Goal: Information Seeking & Learning: Learn about a topic

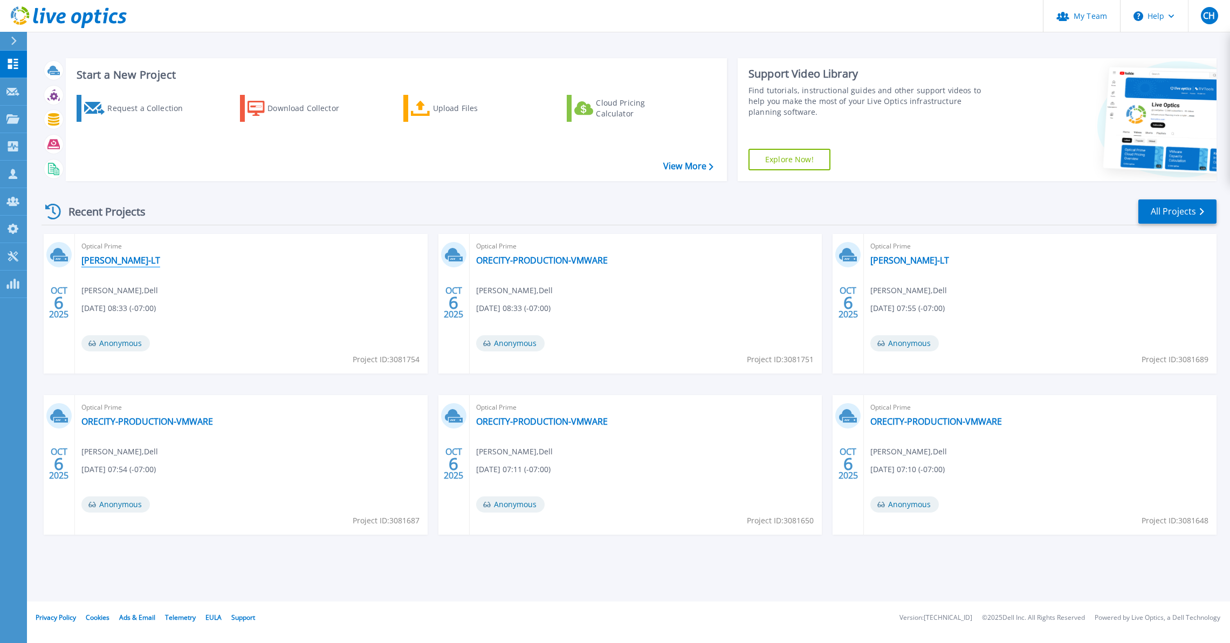
click at [97, 262] on link "[PERSON_NAME]-LT" at bounding box center [120, 260] width 79 height 11
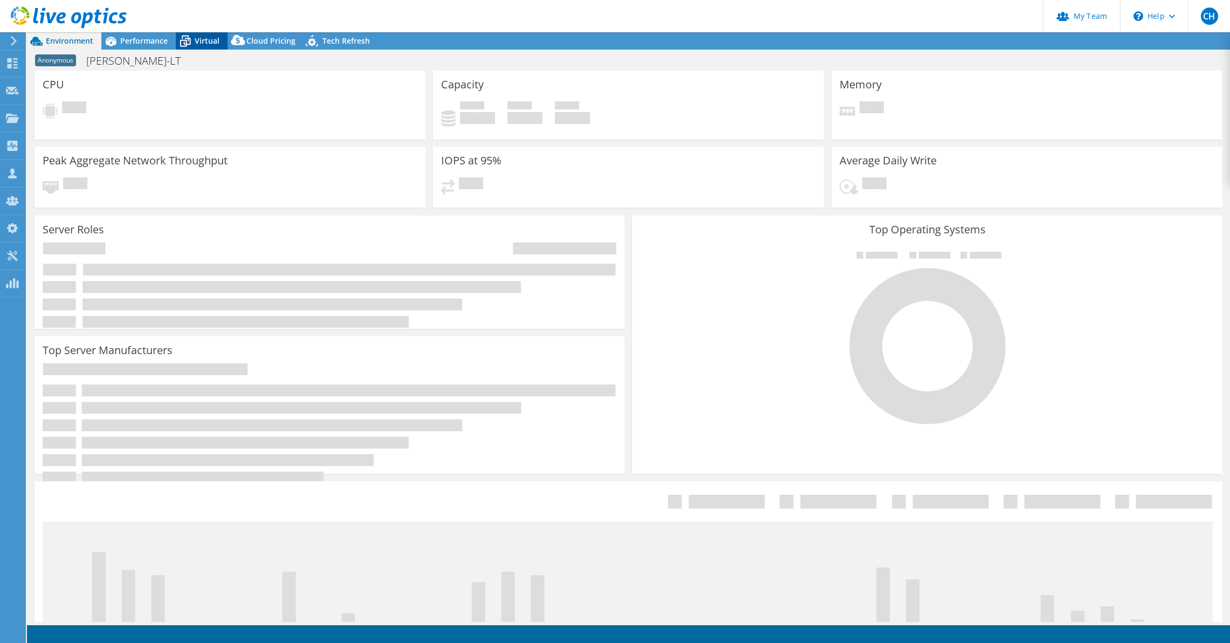
select select "USD"
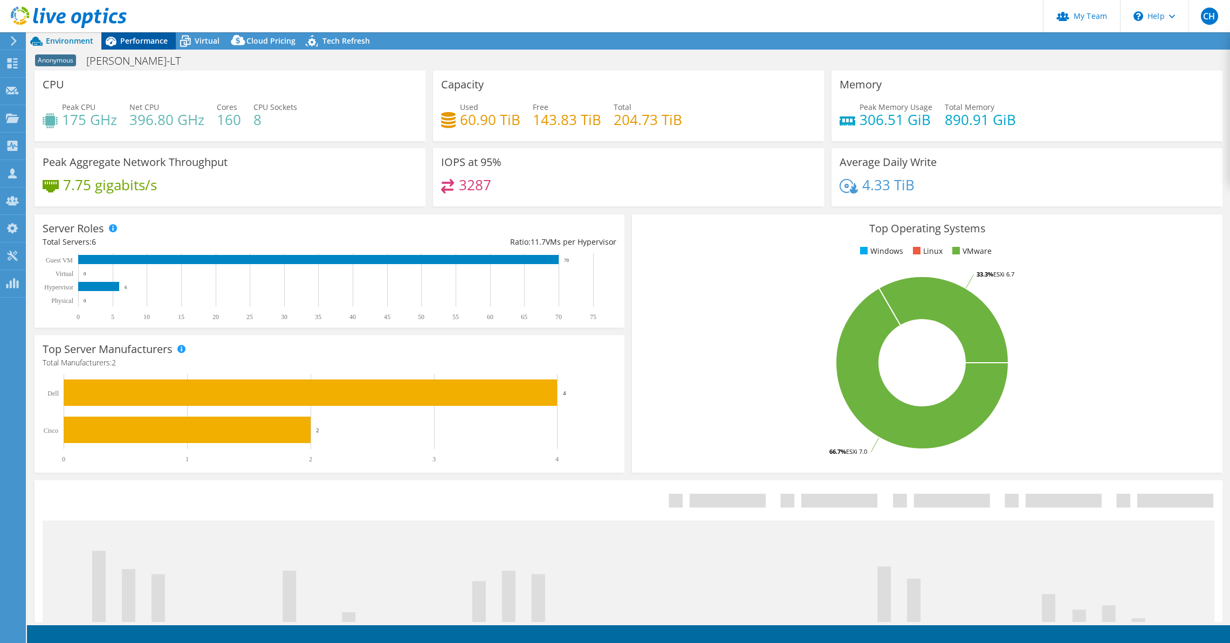
click at [157, 42] on span "Performance" at bounding box center [143, 41] width 47 height 10
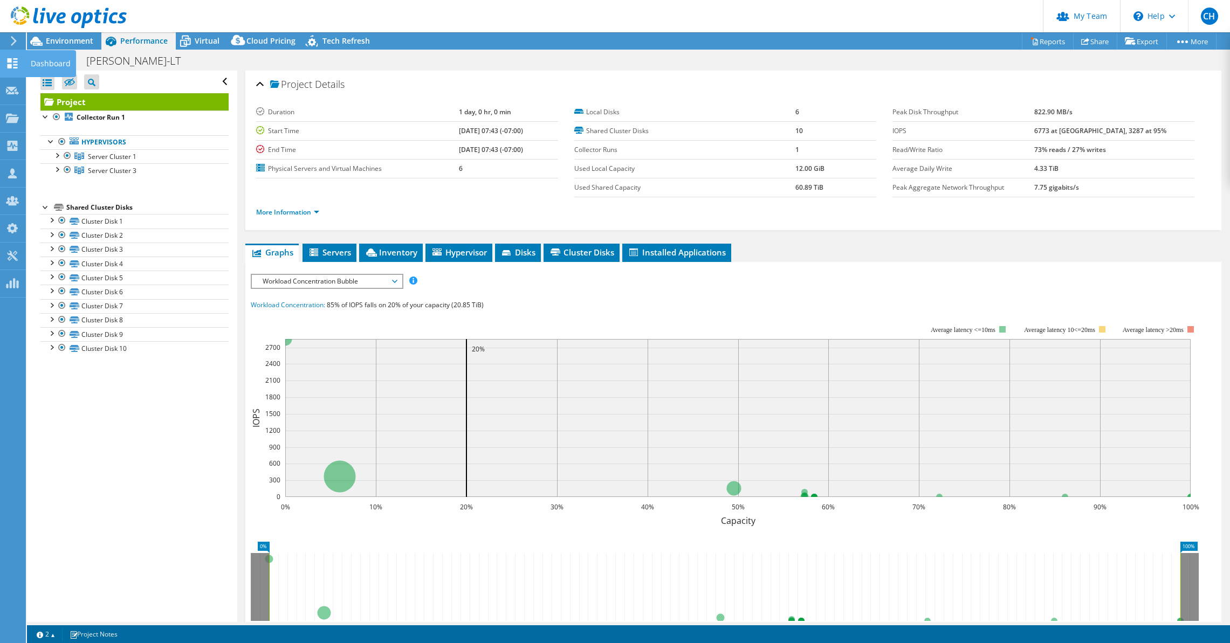
click at [9, 64] on icon at bounding box center [12, 63] width 13 height 10
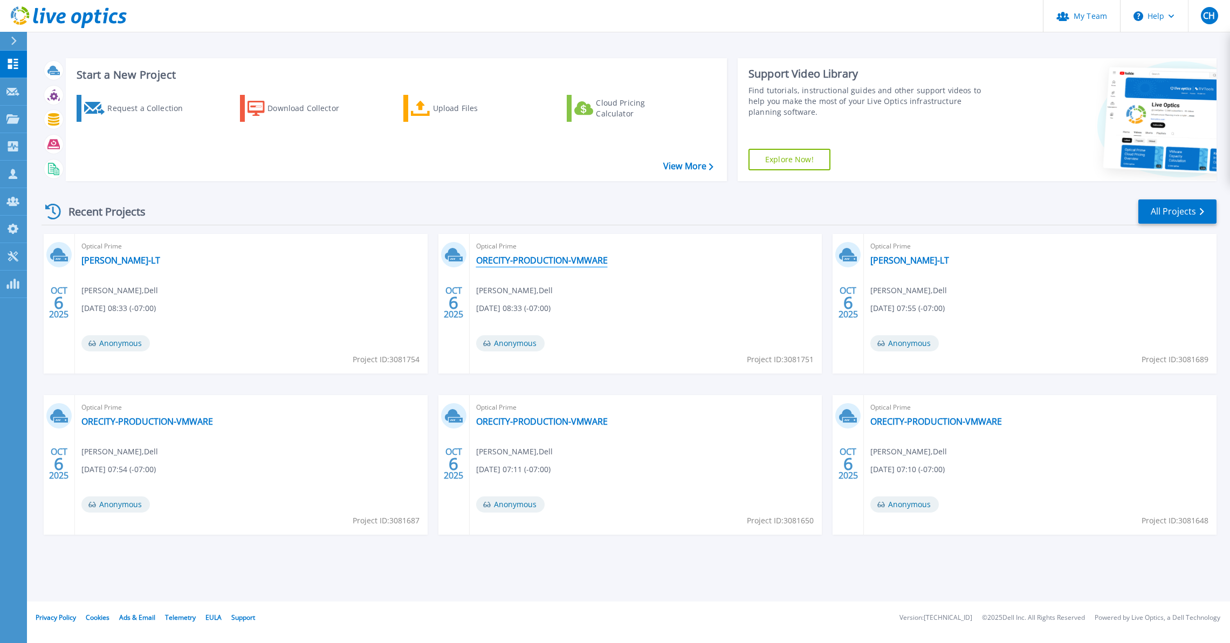
click at [532, 260] on link "ORECITY-PRODUCTION-VMWARE" at bounding box center [542, 260] width 132 height 11
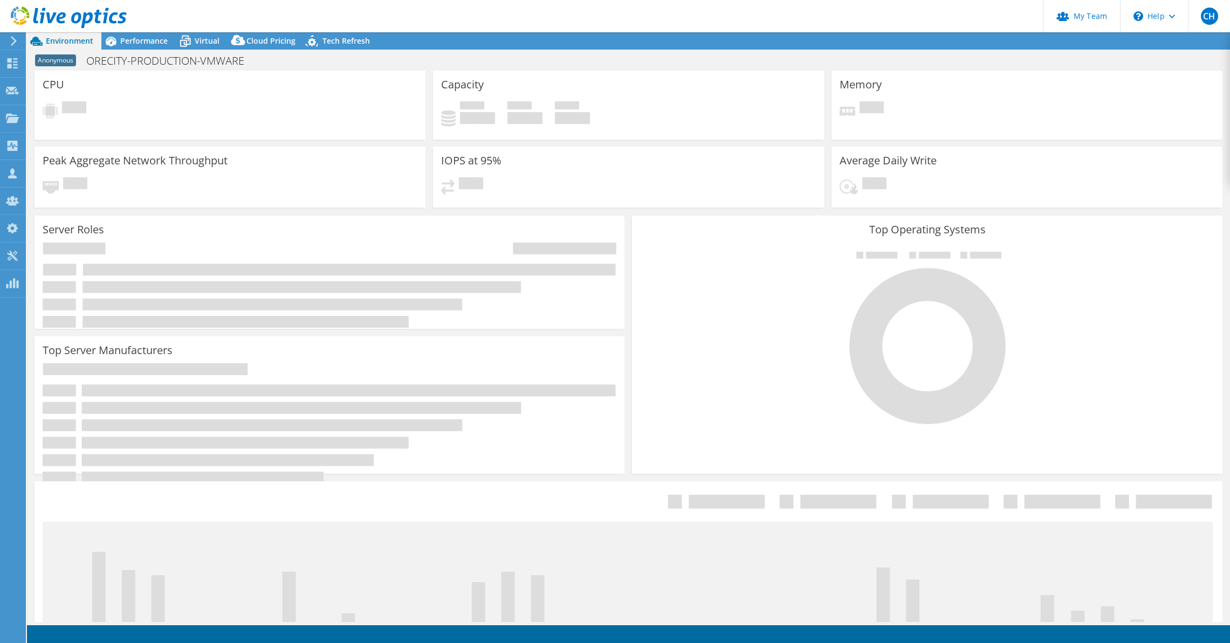
select select "USD"
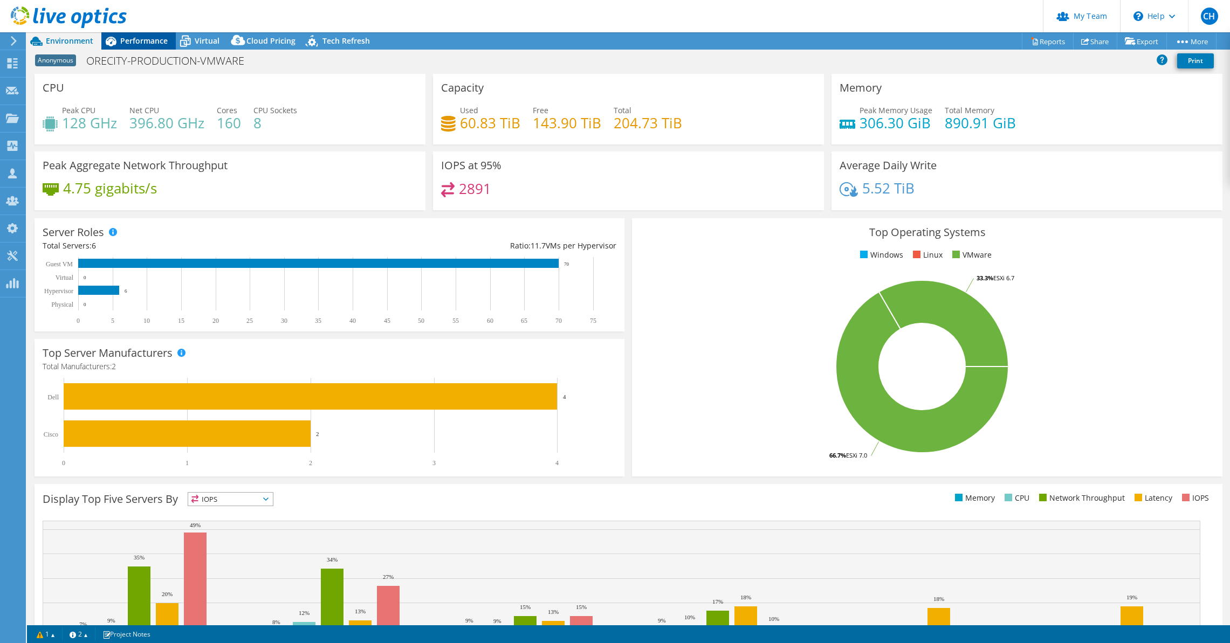
click at [150, 44] on span "Performance" at bounding box center [143, 41] width 47 height 10
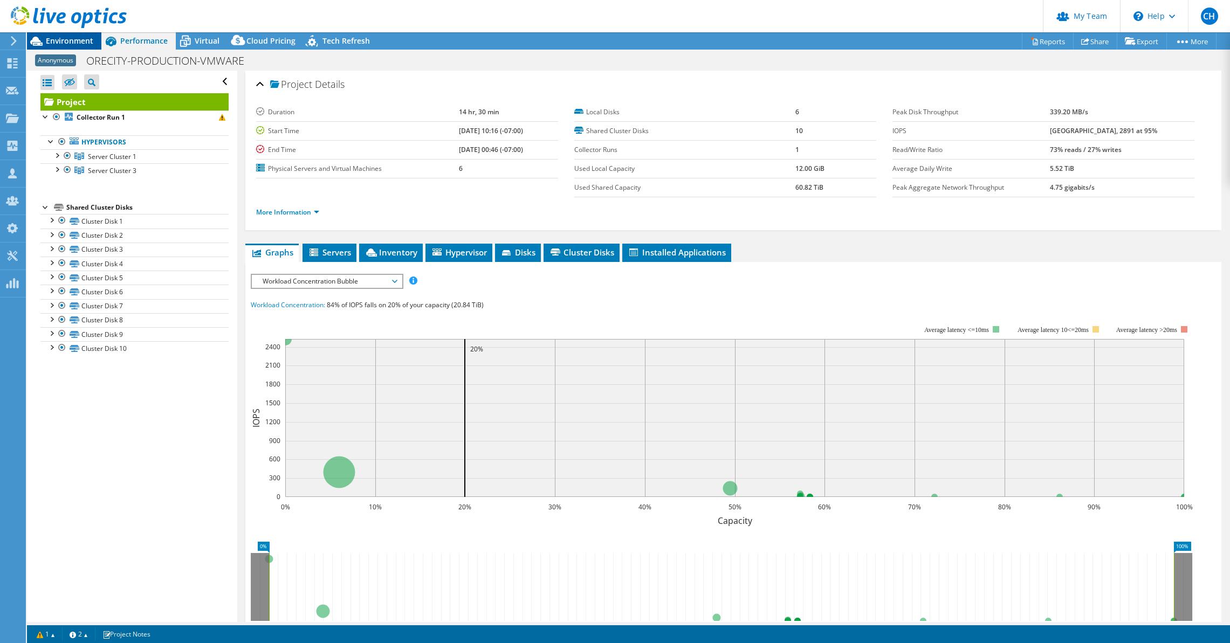
click at [61, 40] on span "Environment" at bounding box center [69, 41] width 47 height 10
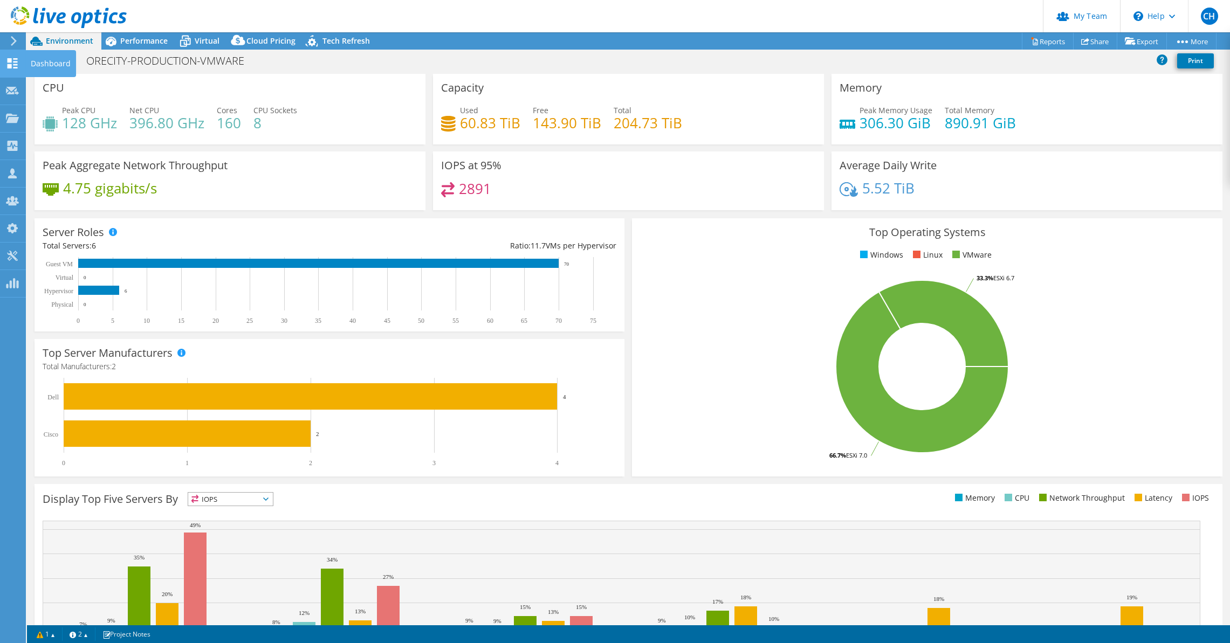
click at [12, 61] on icon at bounding box center [12, 63] width 13 height 10
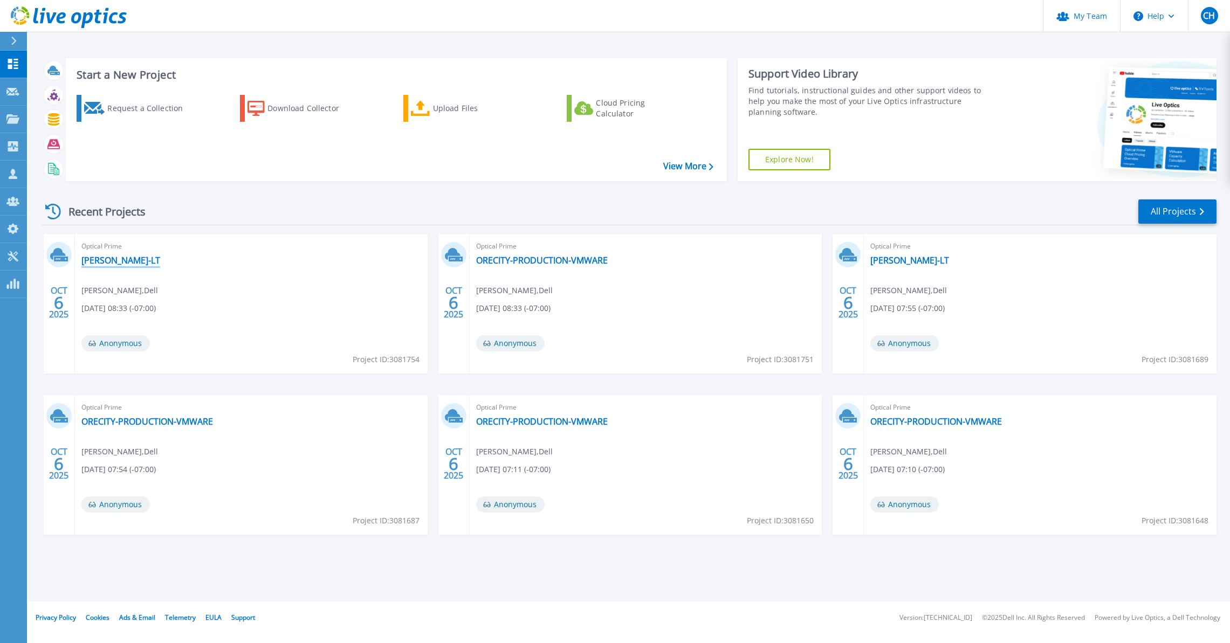
click at [113, 262] on link "[PERSON_NAME]-LT" at bounding box center [120, 260] width 79 height 11
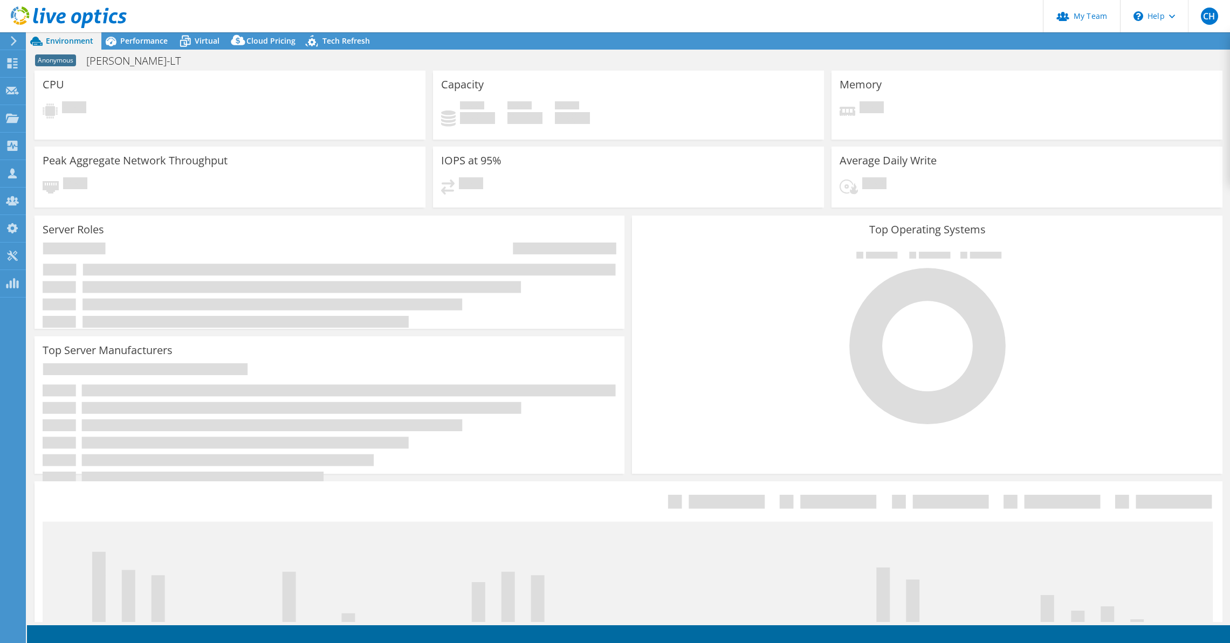
select select "USD"
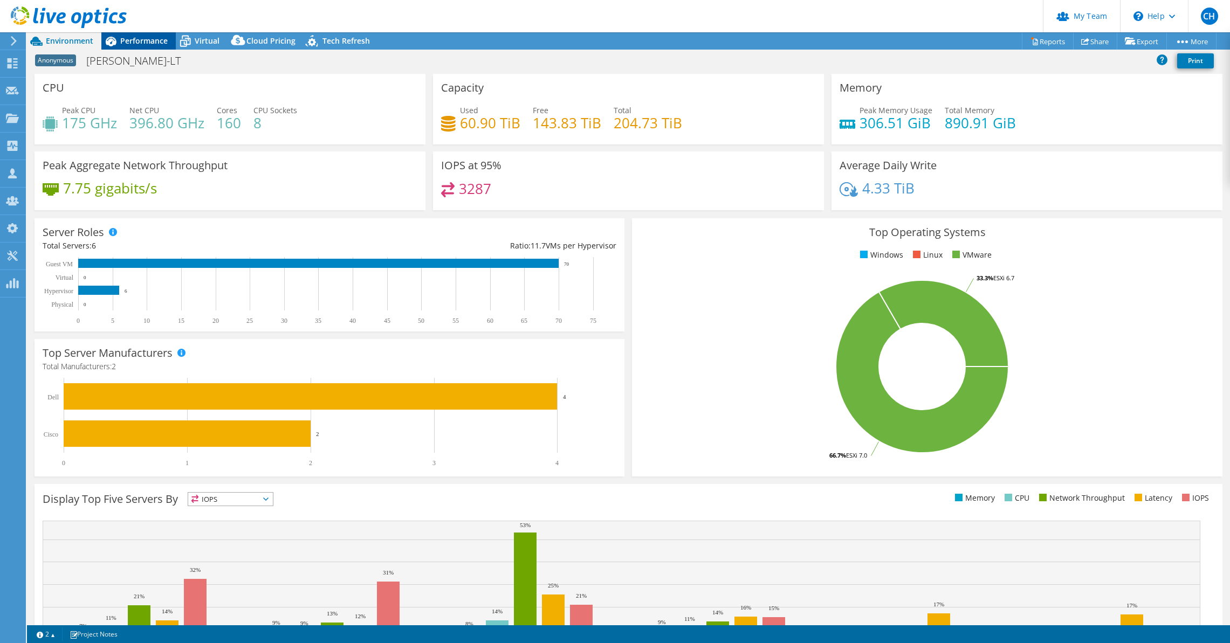
click at [129, 38] on span "Performance" at bounding box center [143, 41] width 47 height 10
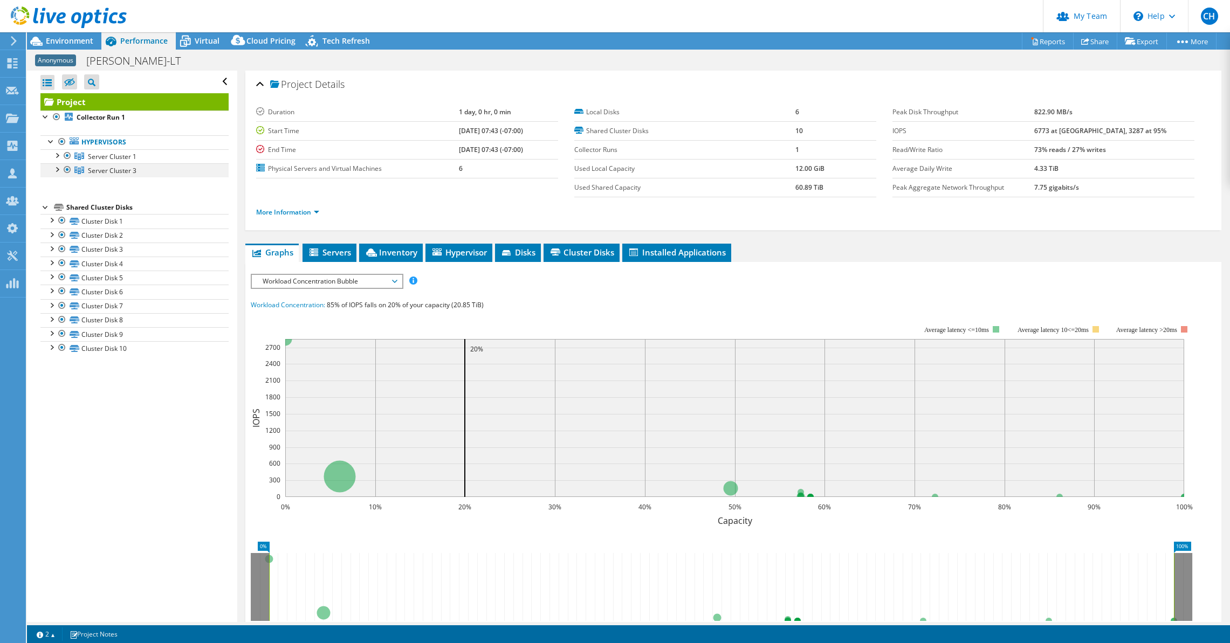
click at [66, 169] on div at bounding box center [67, 169] width 11 height 13
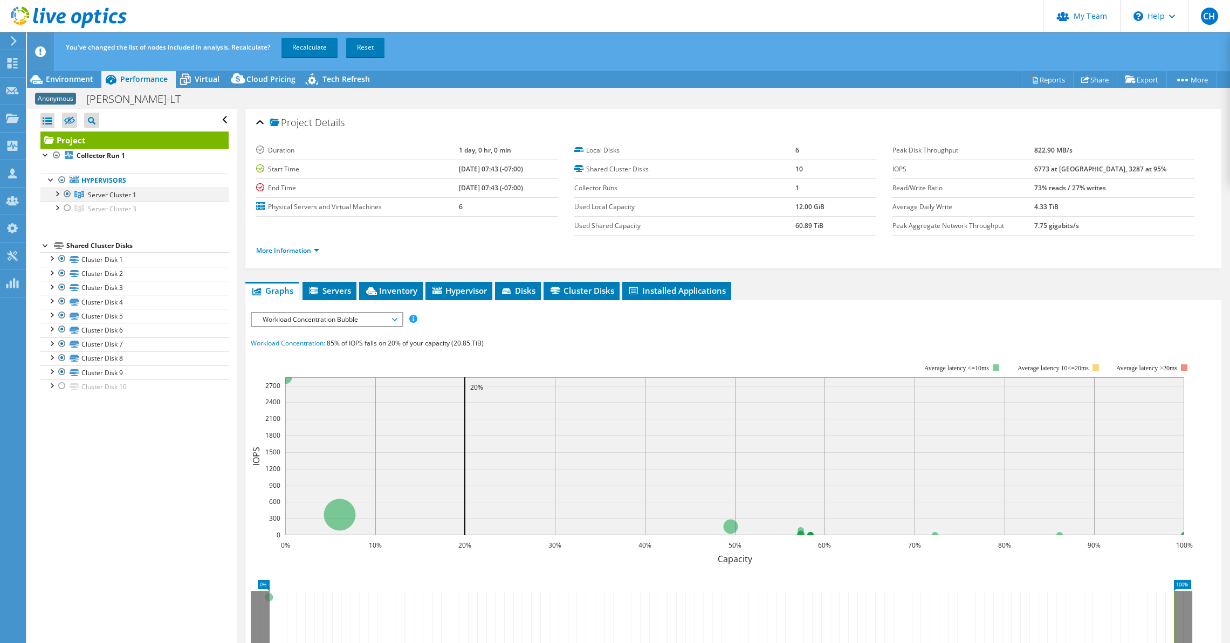
click at [58, 192] on div at bounding box center [56, 193] width 11 height 11
click at [311, 45] on link "Recalculate" at bounding box center [310, 47] width 56 height 19
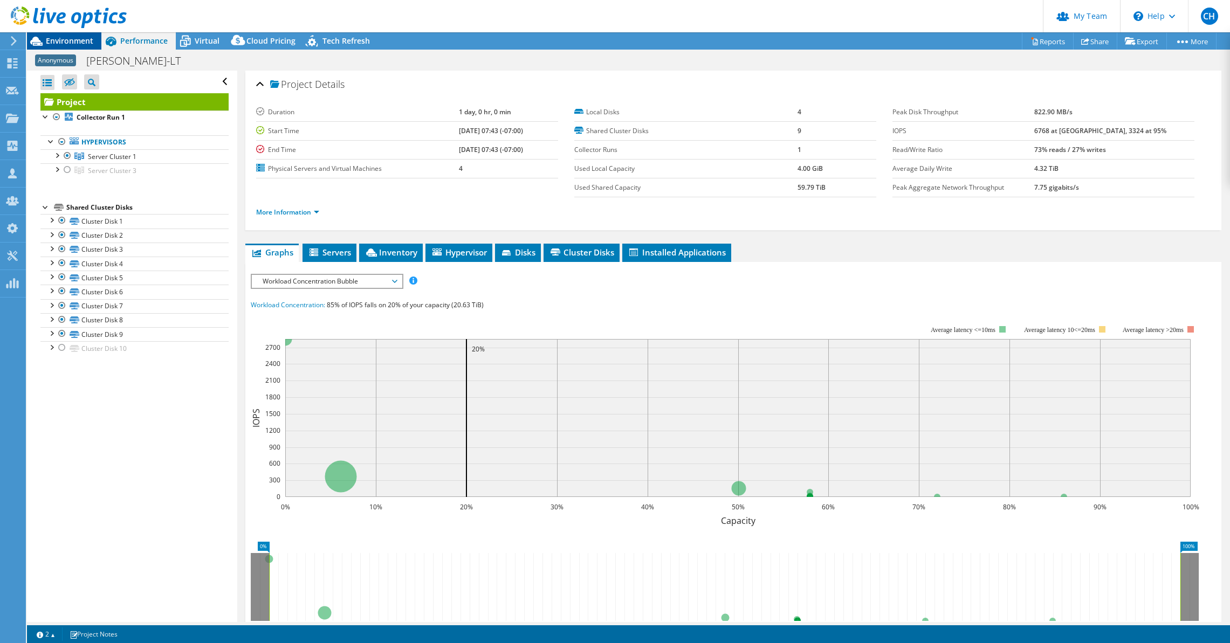
click at [72, 37] on span "Environment" at bounding box center [69, 41] width 47 height 10
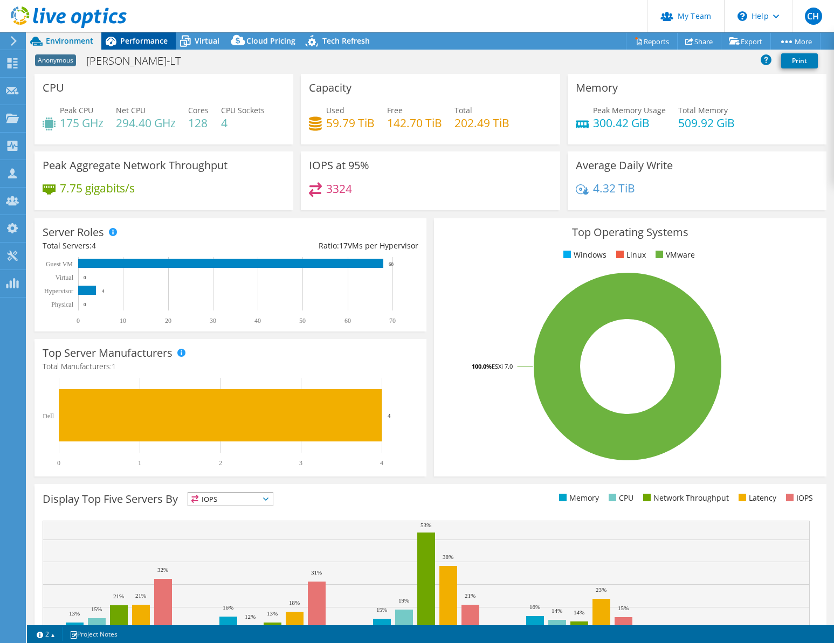
click at [127, 36] on span "Performance" at bounding box center [143, 41] width 47 height 10
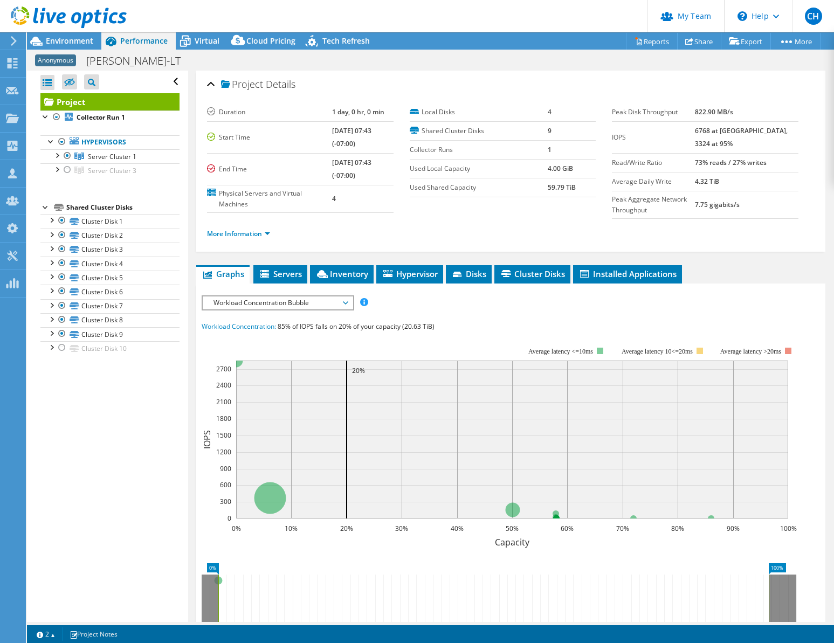
click at [299, 305] on span "Workload Concentration Bubble" at bounding box center [277, 303] width 139 height 13
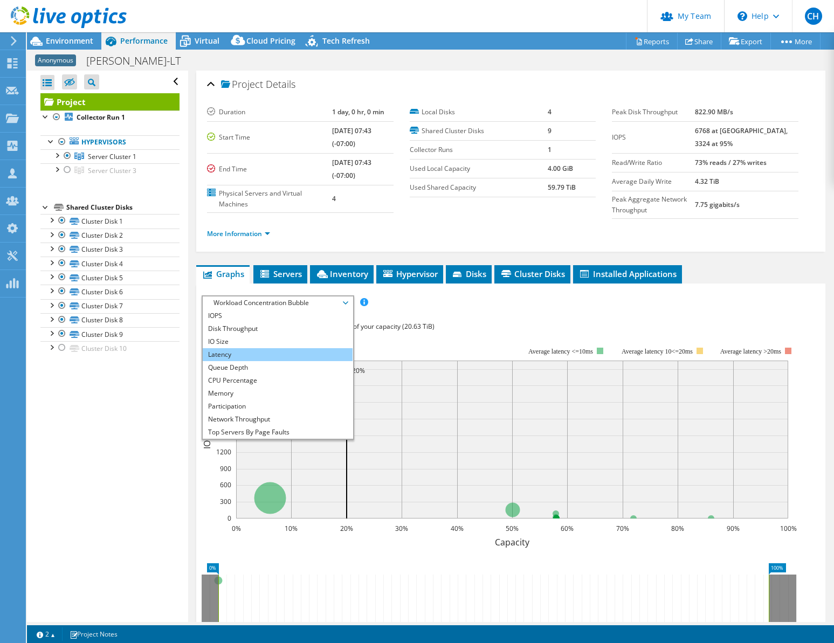
click at [300, 355] on li "Latency" at bounding box center [277, 354] width 149 height 13
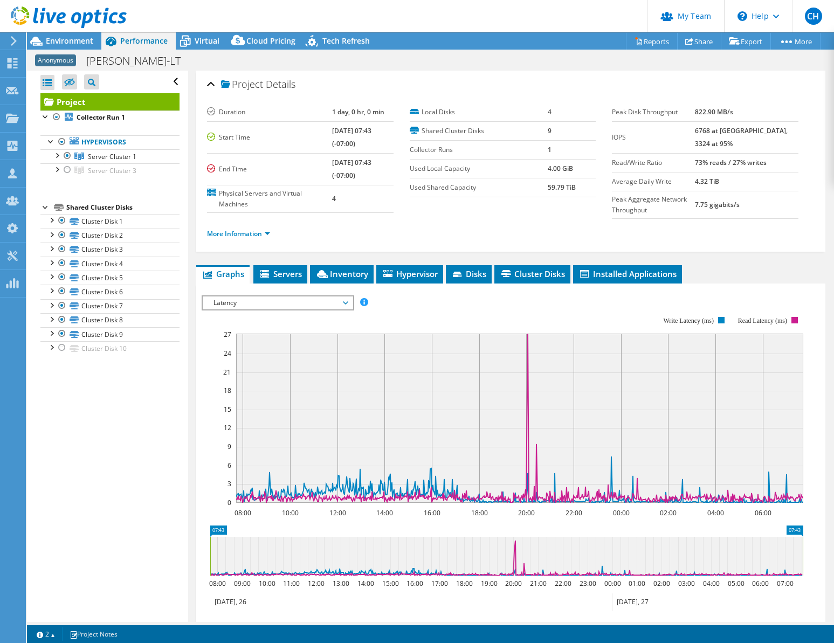
click at [278, 302] on span "Latency" at bounding box center [277, 303] width 139 height 13
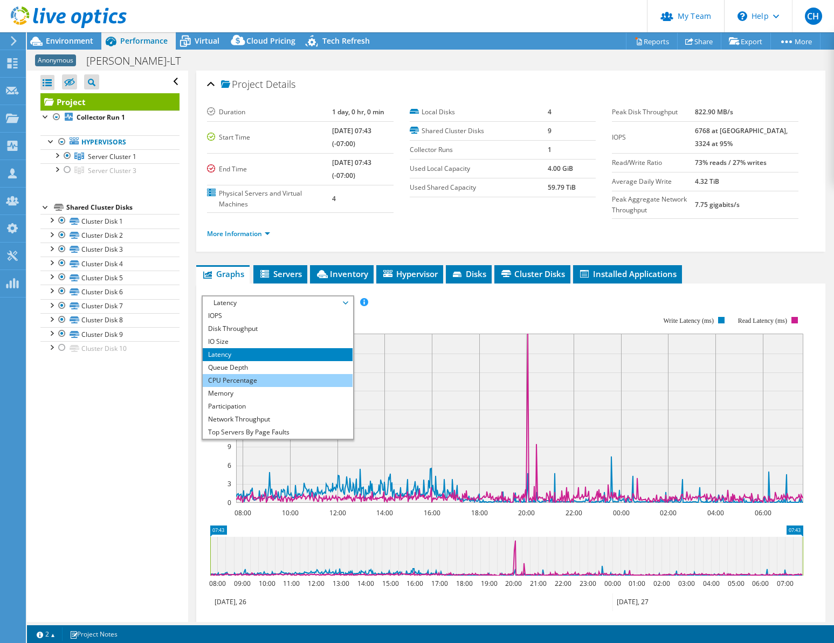
click at [265, 378] on li "CPU Percentage" at bounding box center [277, 380] width 149 height 13
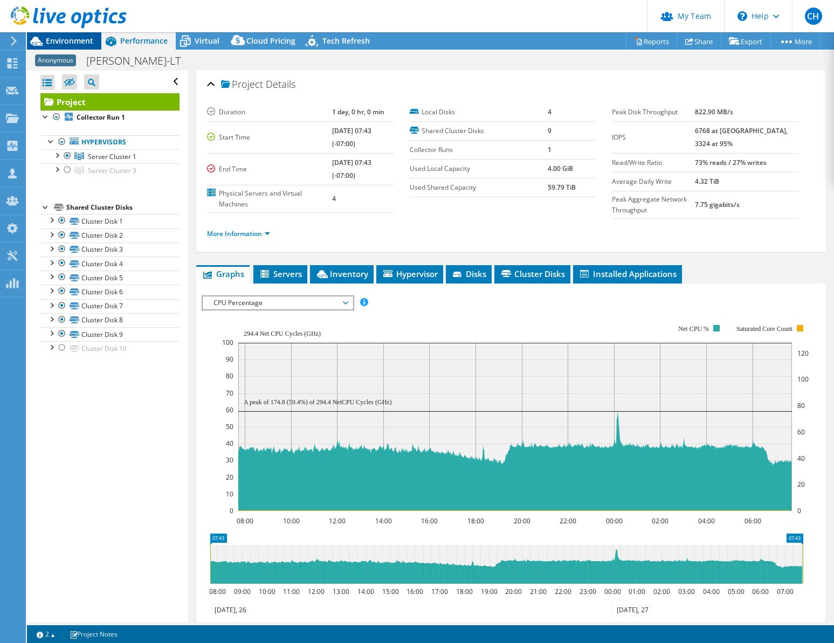
click at [68, 38] on span "Environment" at bounding box center [69, 41] width 47 height 10
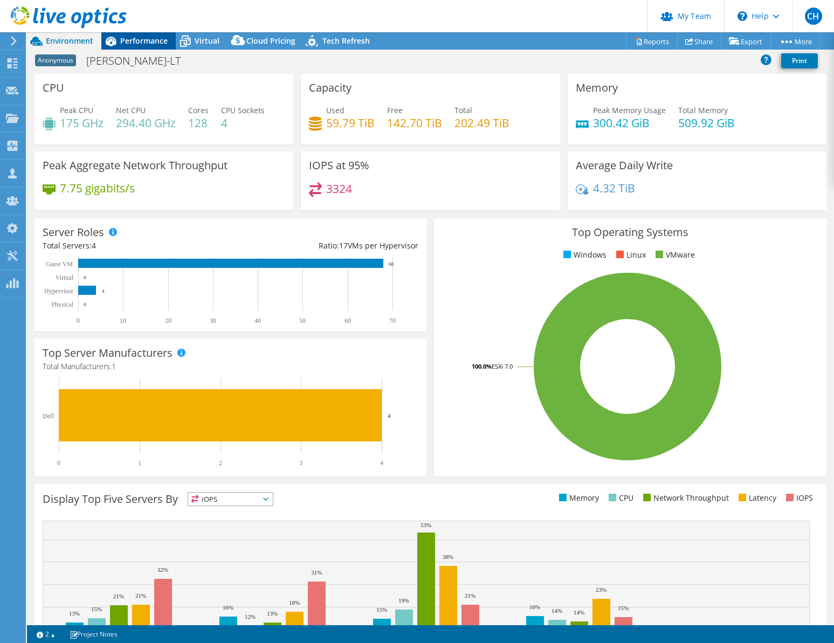
click at [131, 45] on span "Performance" at bounding box center [143, 41] width 47 height 10
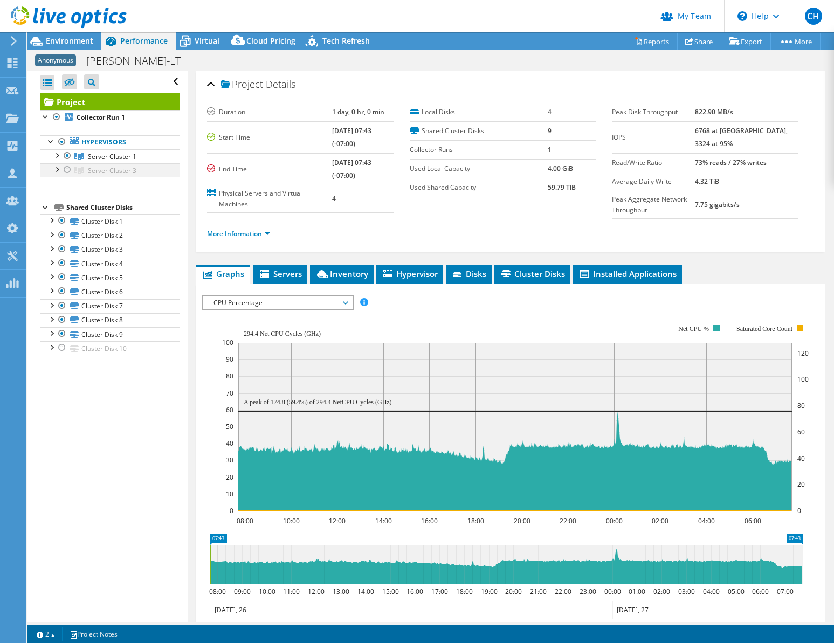
click at [70, 170] on div at bounding box center [67, 169] width 11 height 13
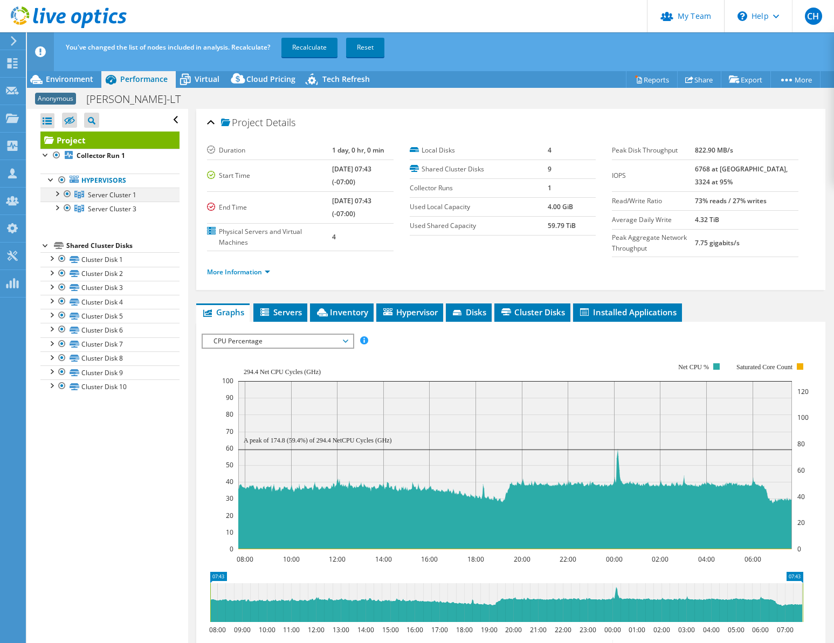
click at [67, 196] on div at bounding box center [67, 194] width 11 height 13
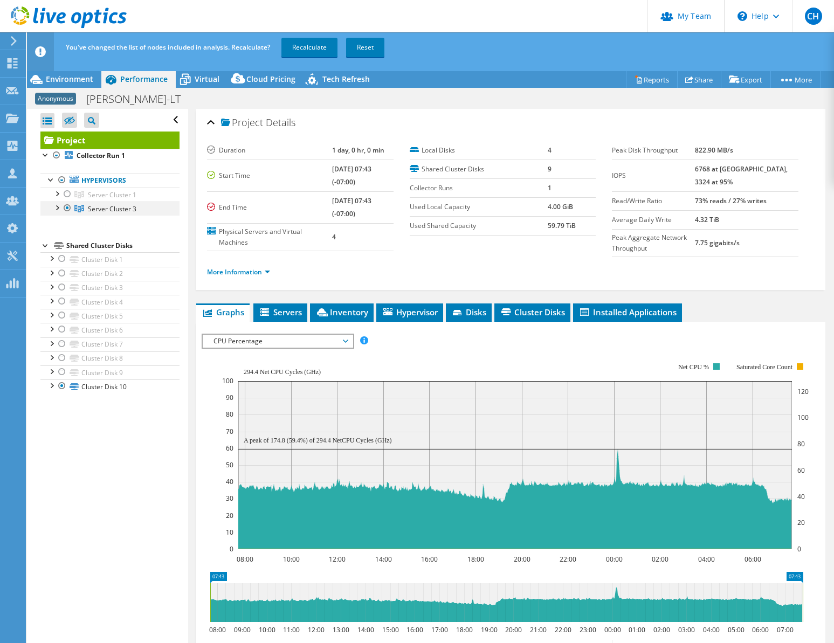
click at [58, 209] on div at bounding box center [56, 207] width 11 height 11
click at [311, 47] on link "Recalculate" at bounding box center [310, 47] width 56 height 19
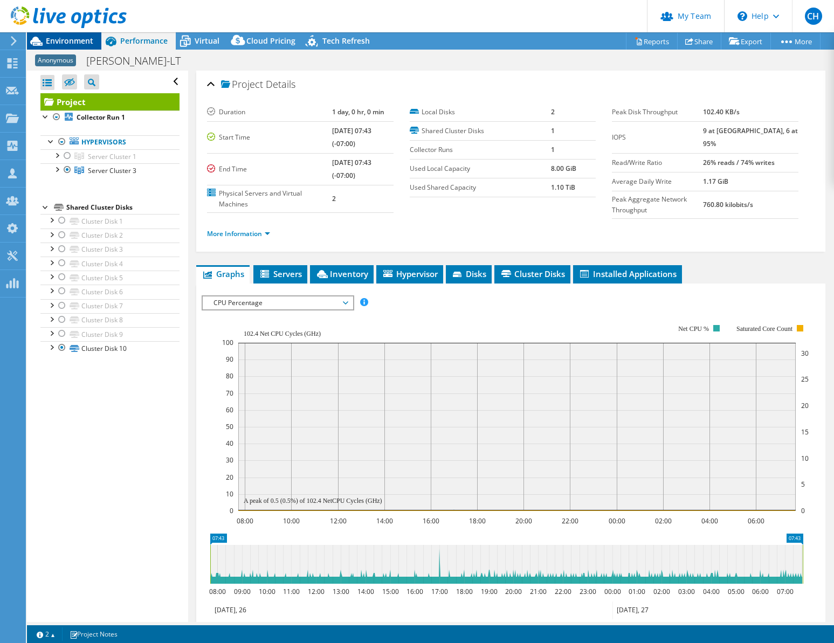
click at [54, 41] on span "Environment" at bounding box center [69, 41] width 47 height 10
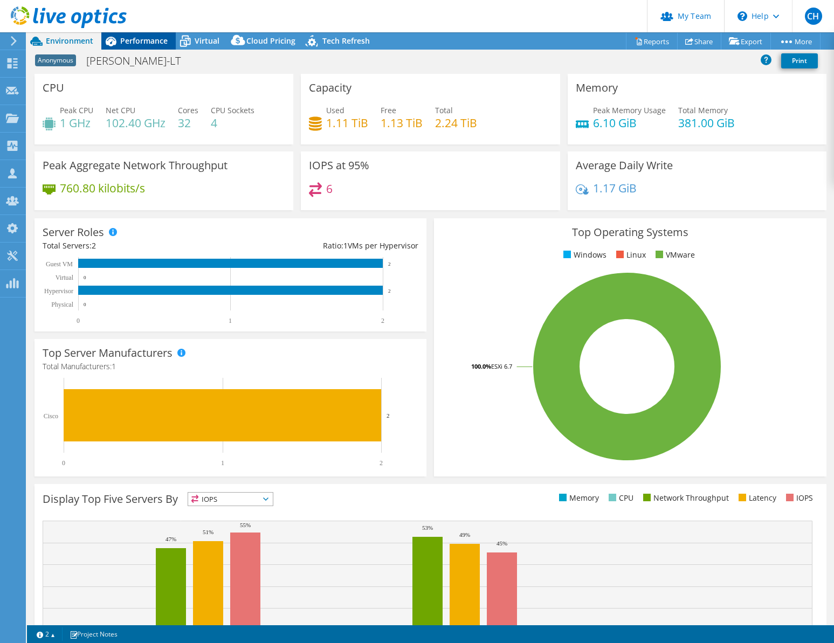
click at [129, 37] on span "Performance" at bounding box center [143, 41] width 47 height 10
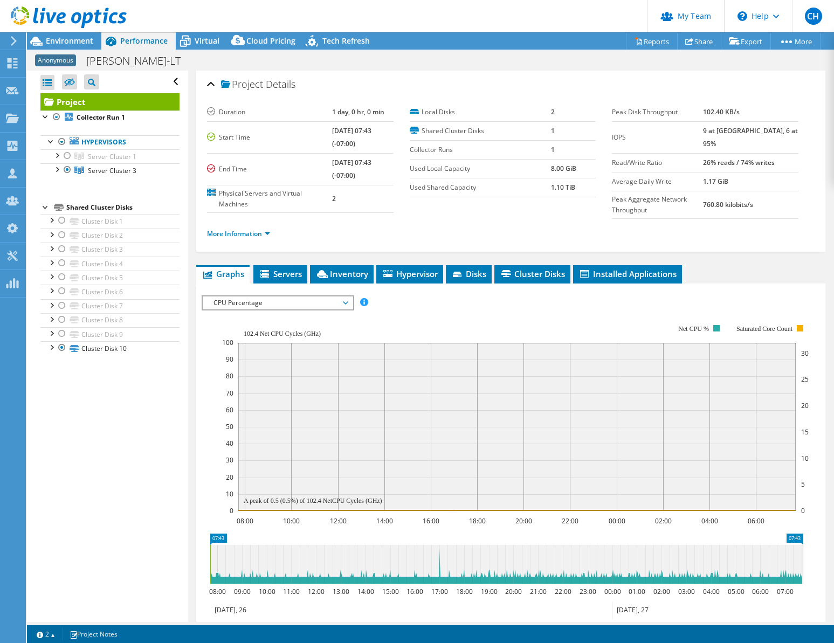
click at [269, 303] on span "CPU Percentage" at bounding box center [277, 303] width 139 height 13
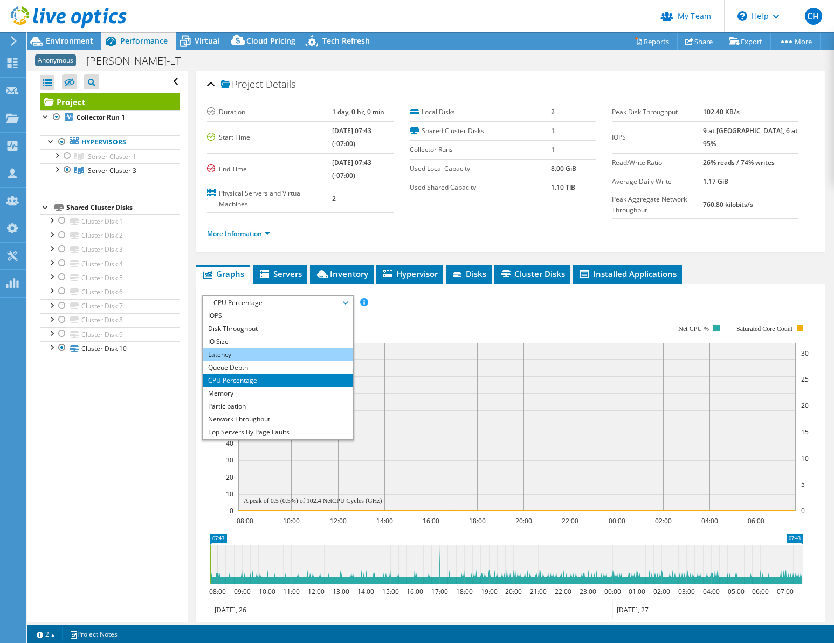
click at [271, 353] on li "Latency" at bounding box center [277, 354] width 149 height 13
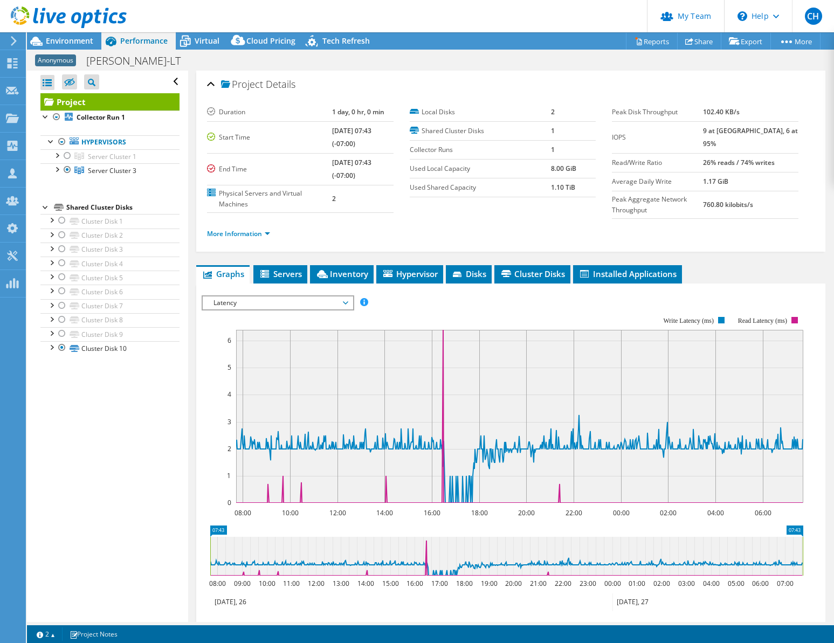
click at [317, 304] on span "Latency" at bounding box center [277, 303] width 139 height 13
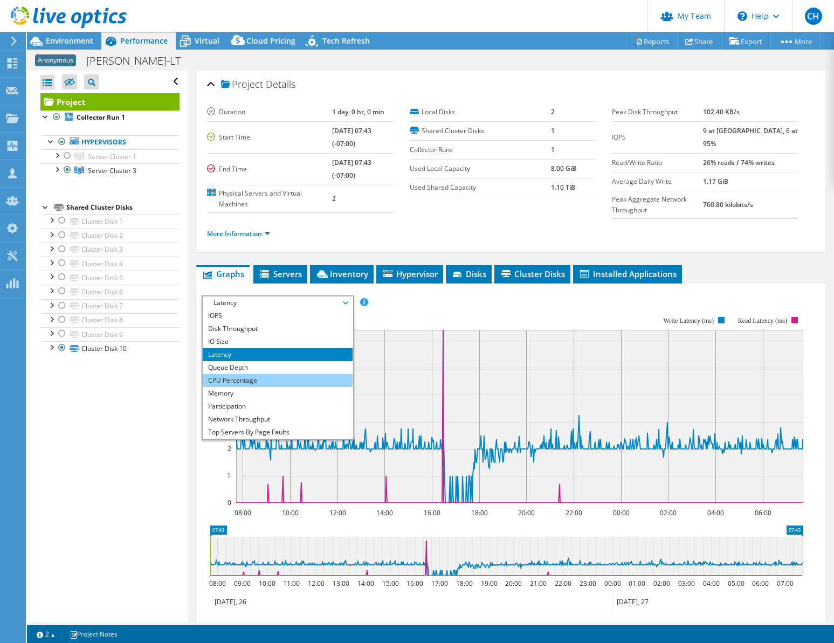
click at [251, 379] on li "CPU Percentage" at bounding box center [277, 380] width 149 height 13
